Goal: Find specific page/section: Find specific page/section

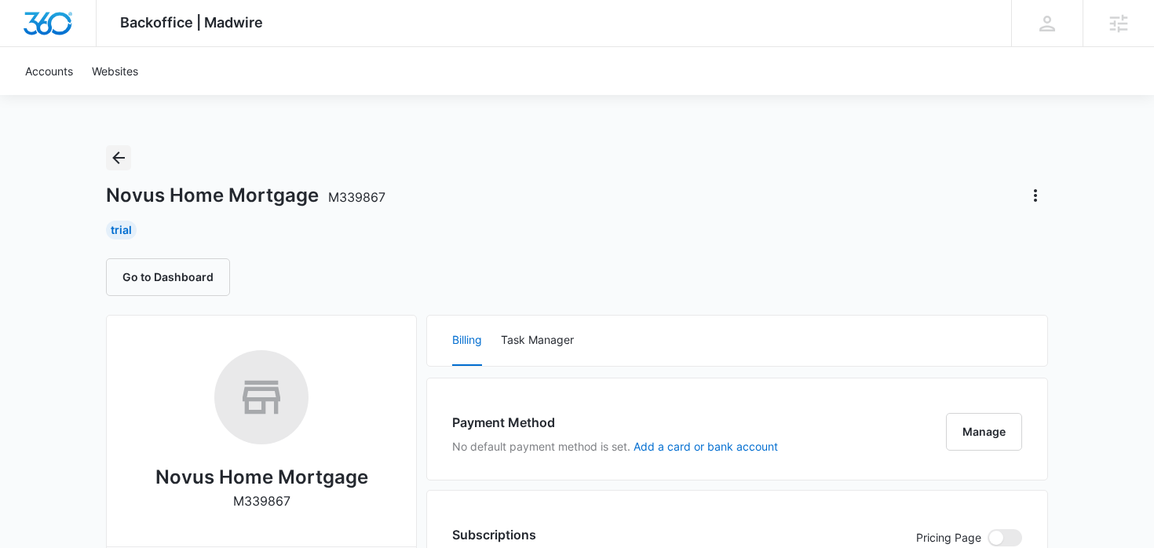
click at [112, 152] on icon "Back" at bounding box center [118, 157] width 19 height 19
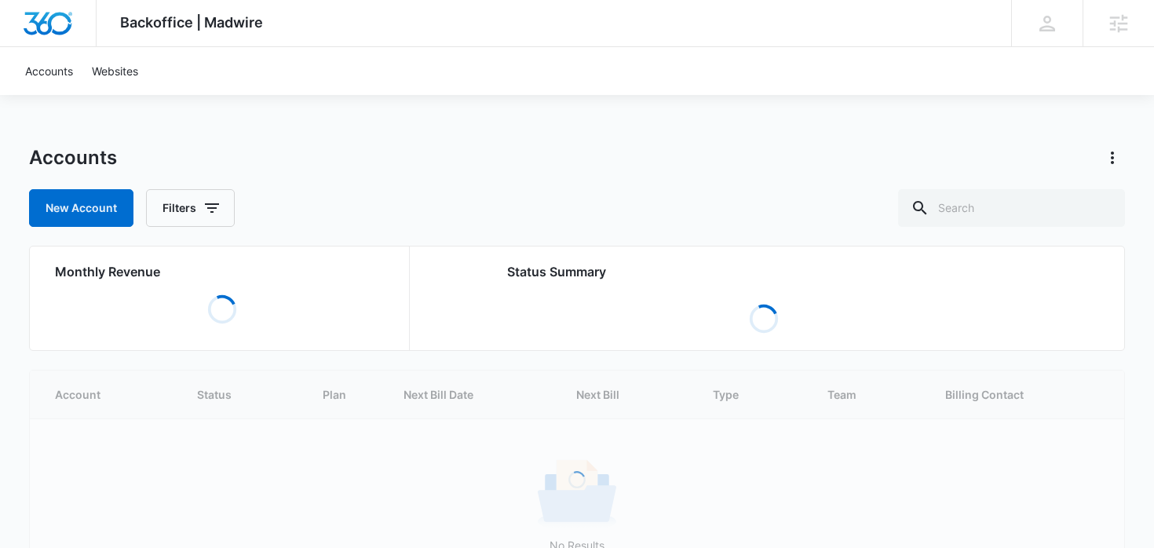
click at [1047, 182] on div "Accounts New Account Filters" at bounding box center [577, 186] width 1097 height 82
click at [1025, 214] on input "text" at bounding box center [1011, 208] width 227 height 38
type input "mortgage"
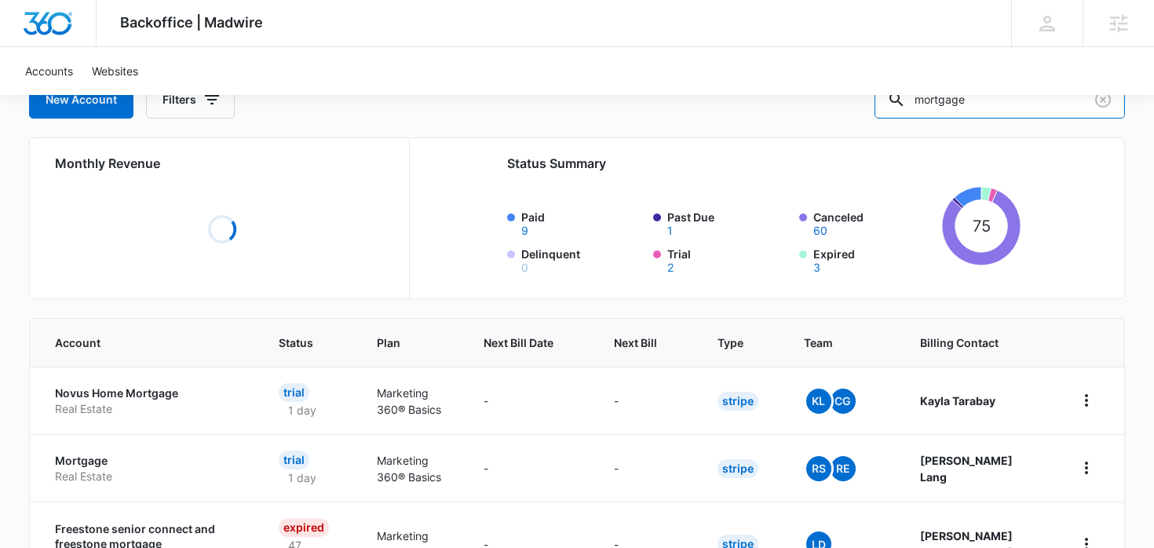
scroll to position [155, 0]
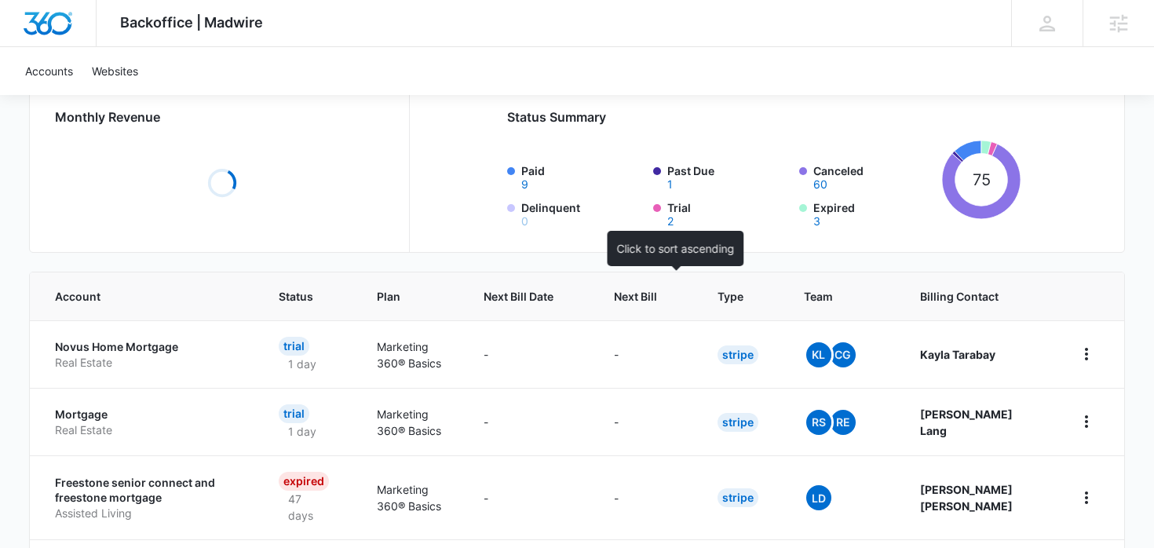
click at [659, 296] on th "Next Bill" at bounding box center [647, 296] width 104 height 48
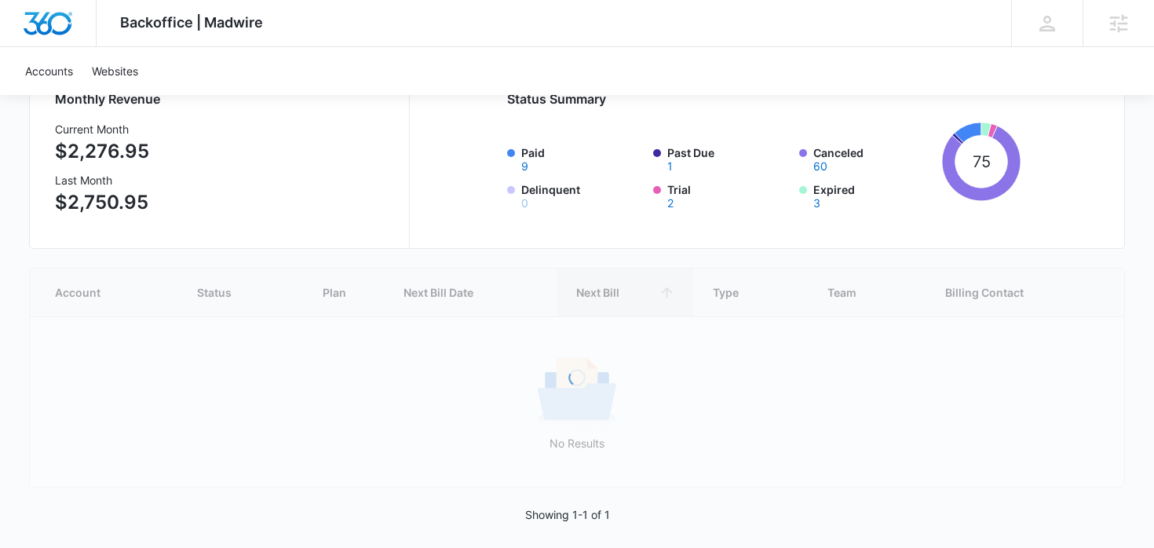
scroll to position [185, 0]
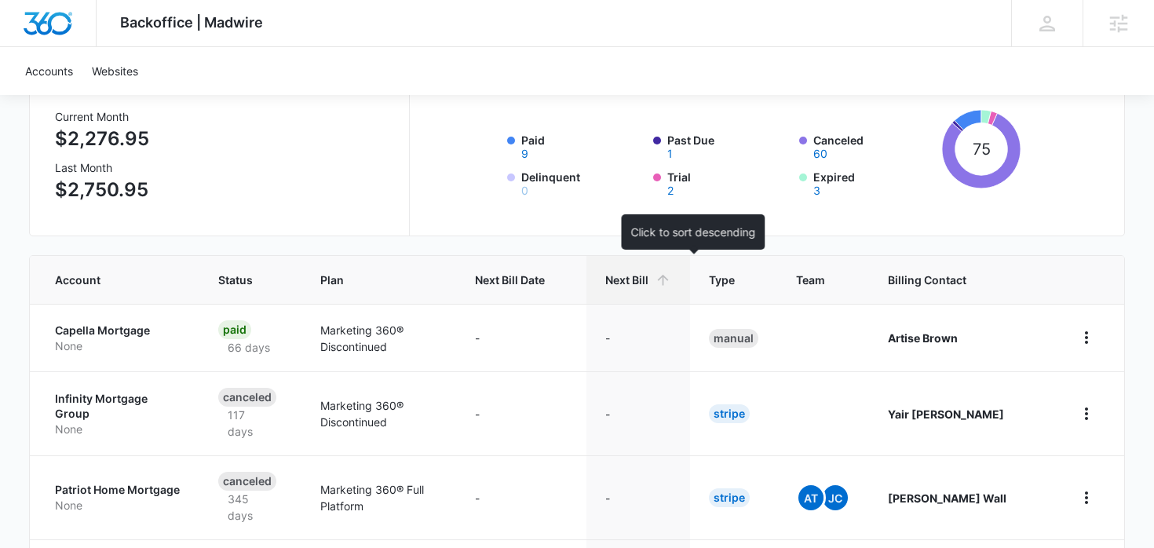
click at [649, 273] on span "Next Bill" at bounding box center [626, 280] width 43 height 16
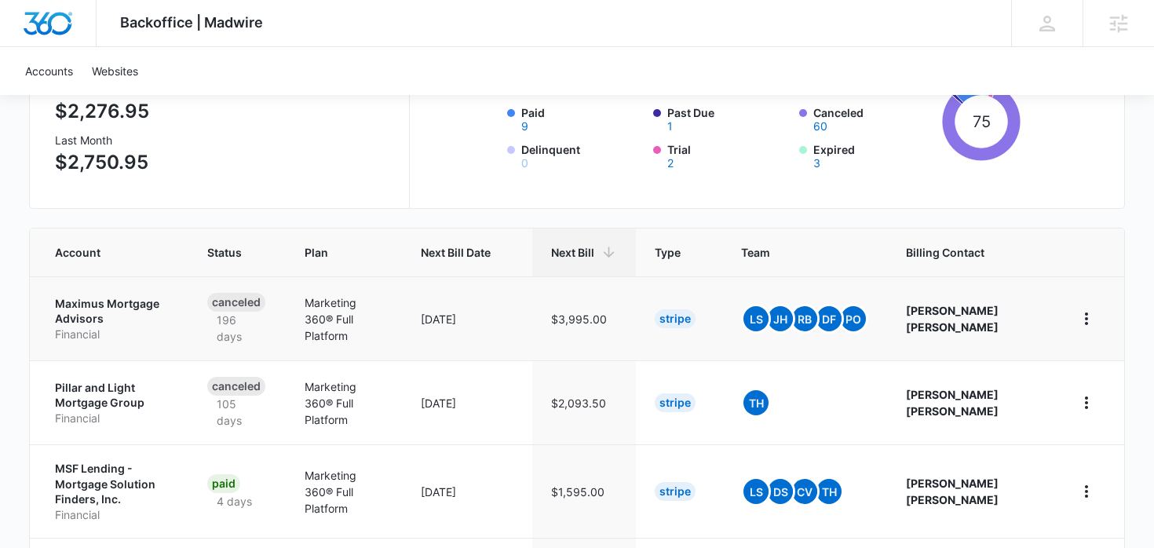
scroll to position [215, 0]
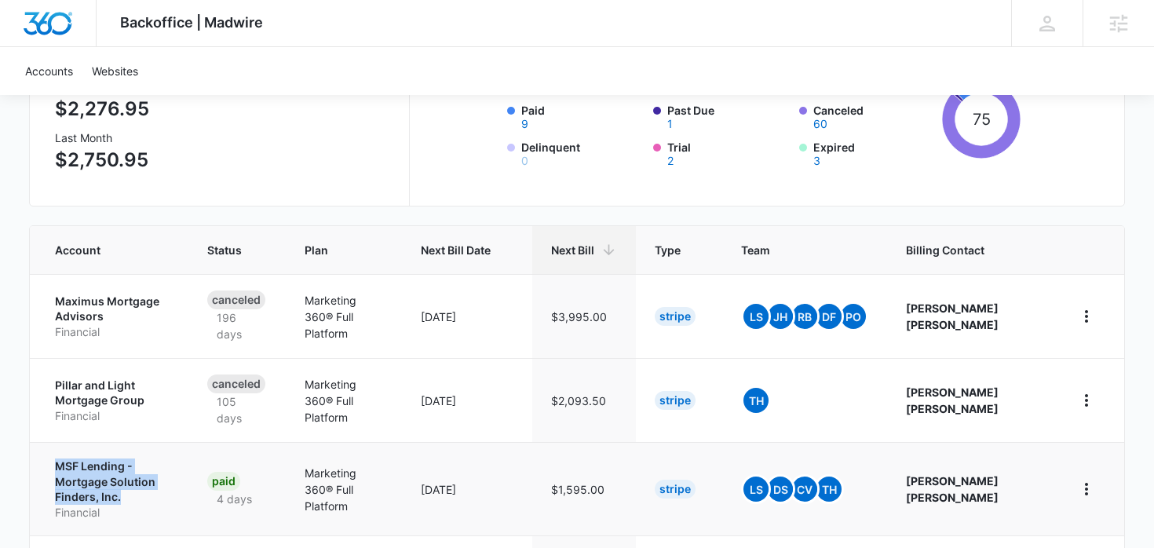
drag, startPoint x: 49, startPoint y: 462, endPoint x: 177, endPoint y: 480, distance: 129.4
click at [177, 480] on td "MSF Lending - Mortgage Solution Finders, Inc. Financial" at bounding box center [109, 488] width 159 height 93
copy p "MSF Lending - Mortgage Solution Finders, Inc."
